Goal: Information Seeking & Learning: Learn about a topic

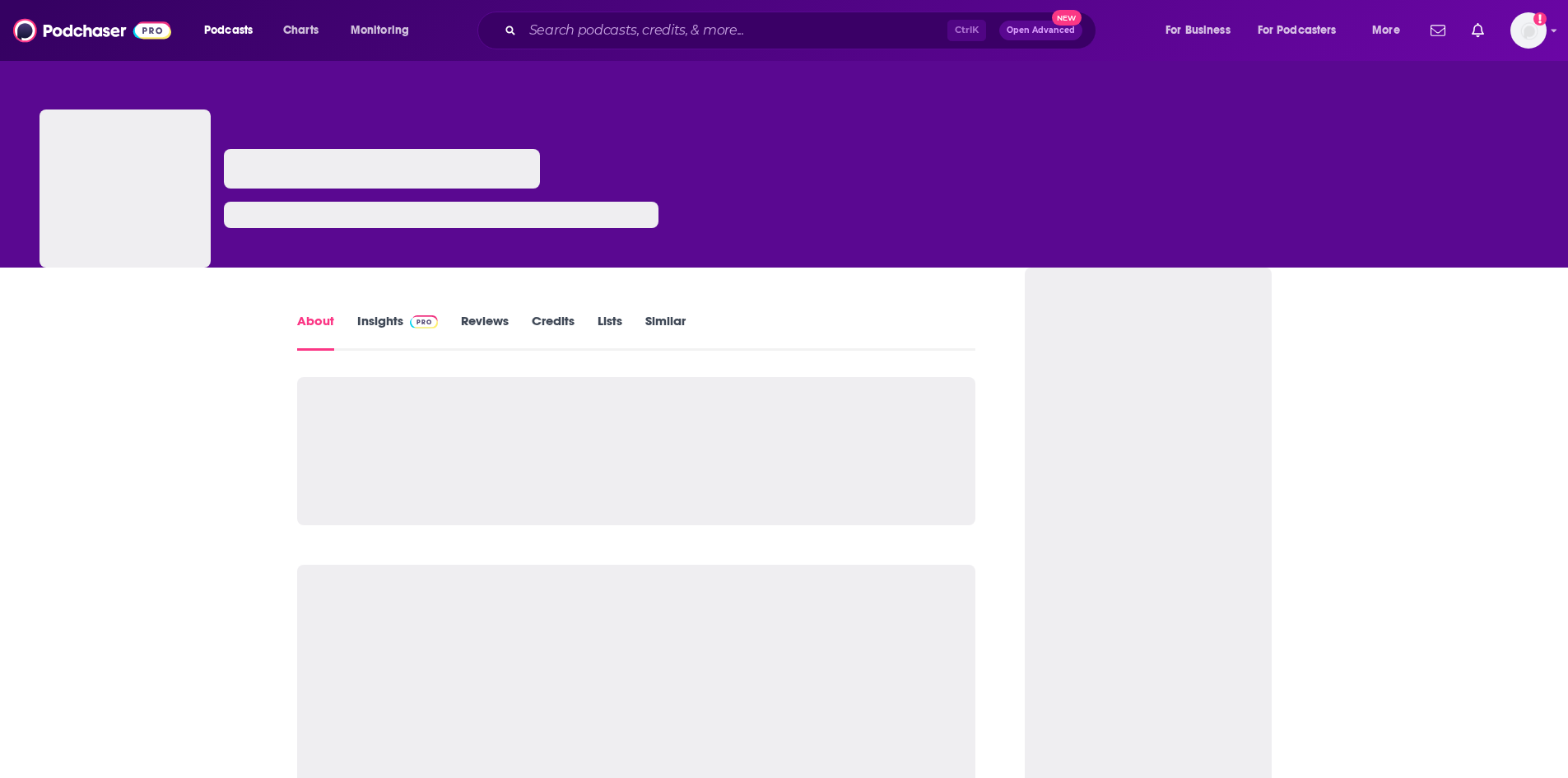
click at [390, 319] on link "Insights" at bounding box center [398, 331] width 81 height 38
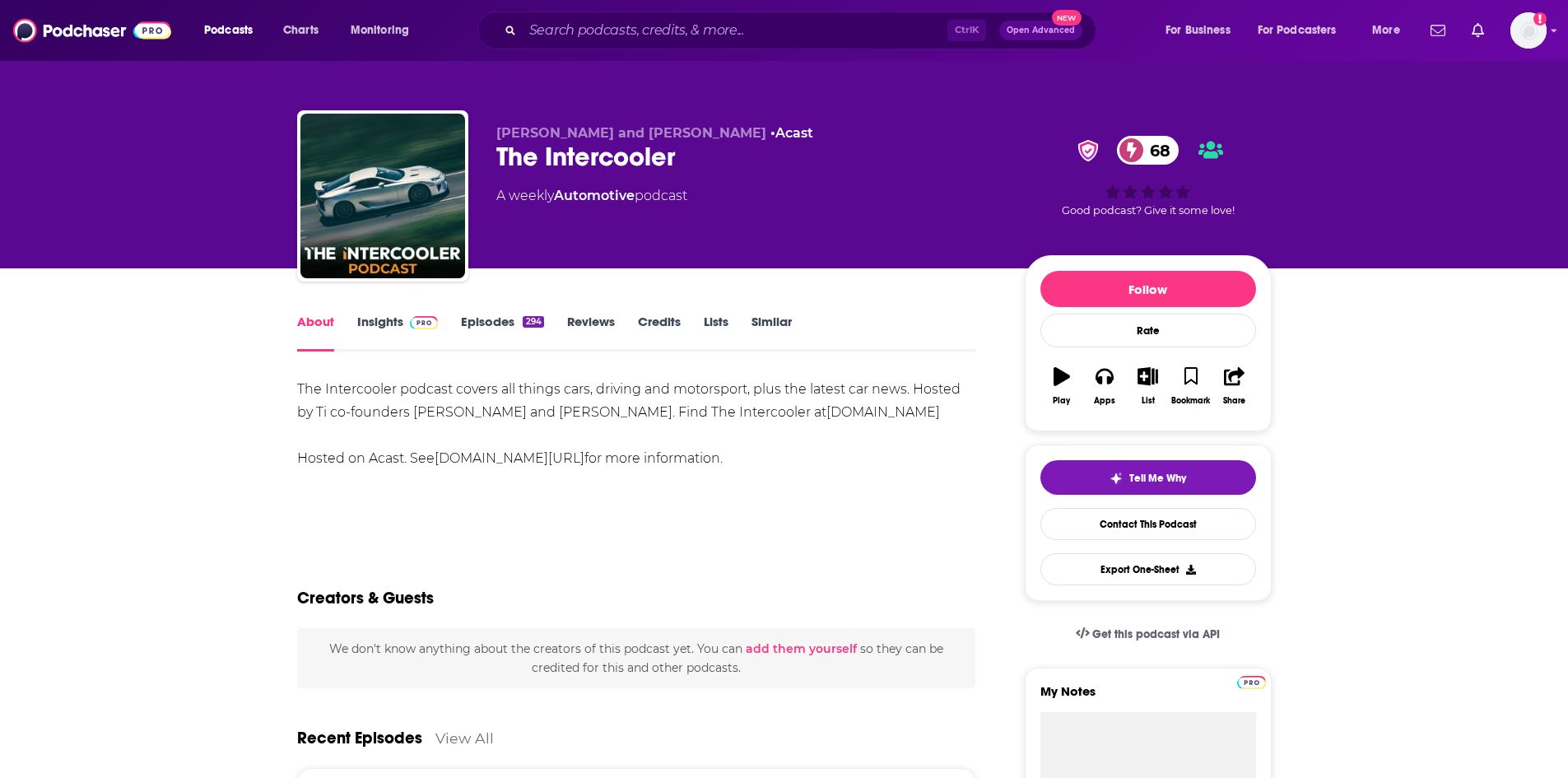
click at [404, 327] on span at bounding box center [421, 321] width 36 height 15
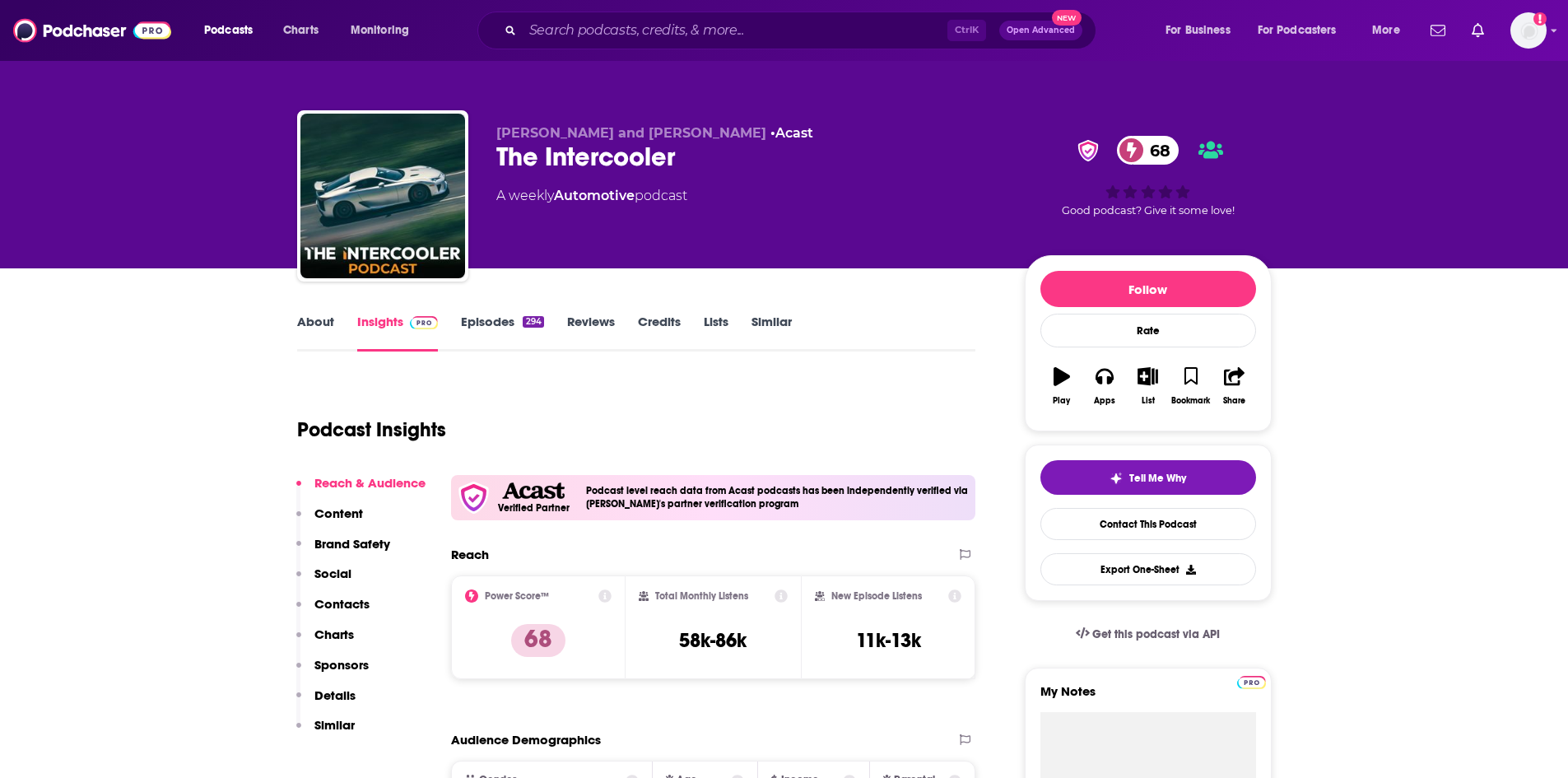
scroll to position [82, 0]
